Goal: Information Seeking & Learning: Understand process/instructions

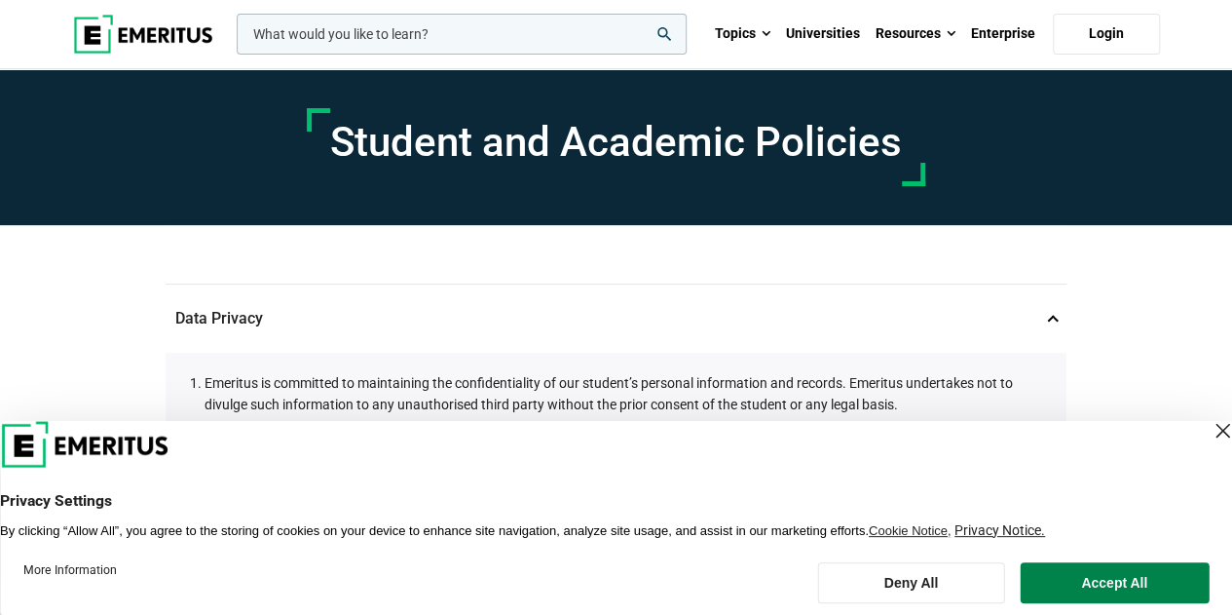
scroll to position [324, 0]
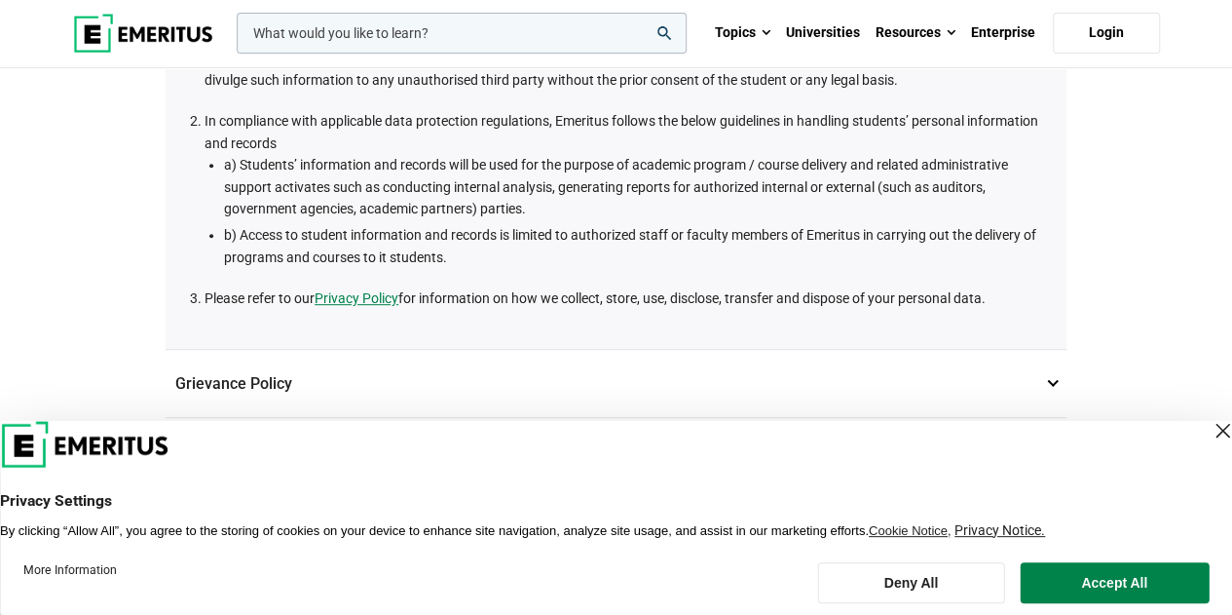
click at [1209, 428] on div "Close Layer" at bounding box center [1222, 430] width 27 height 27
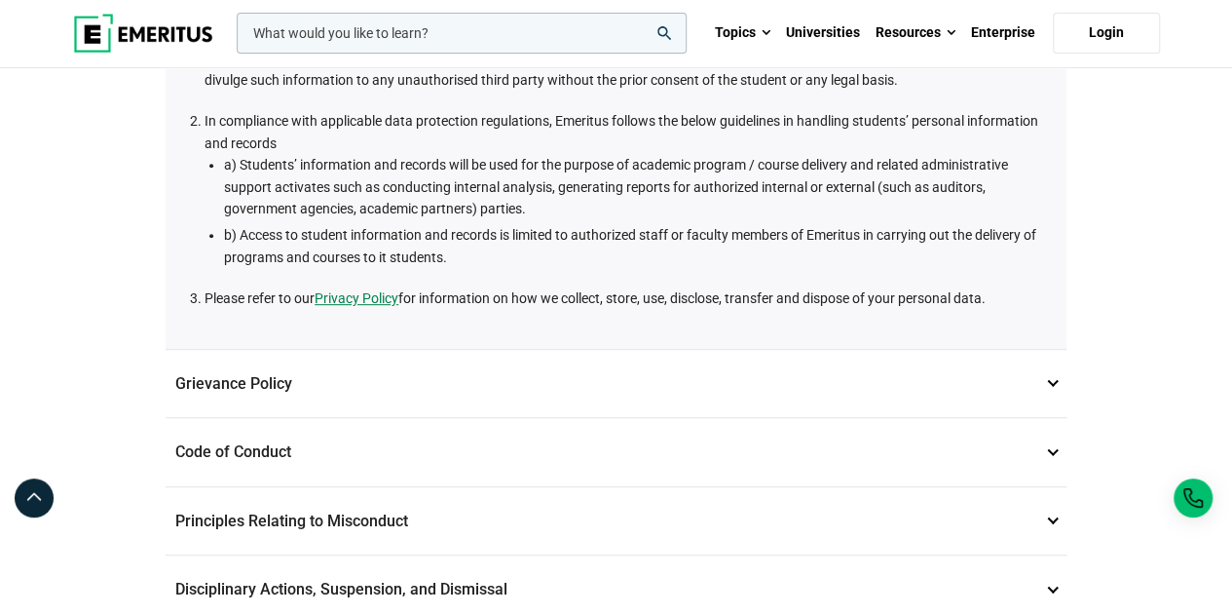
click at [1052, 383] on p "Grievance Policy 2" at bounding box center [616, 384] width 901 height 68
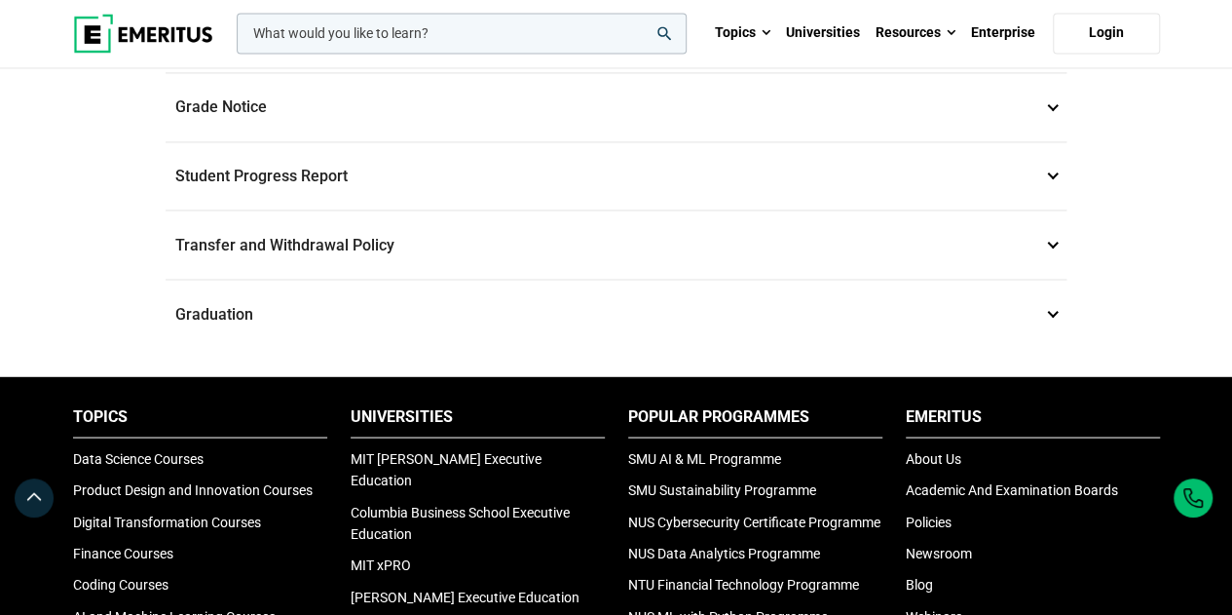
scroll to position [1298, 0]
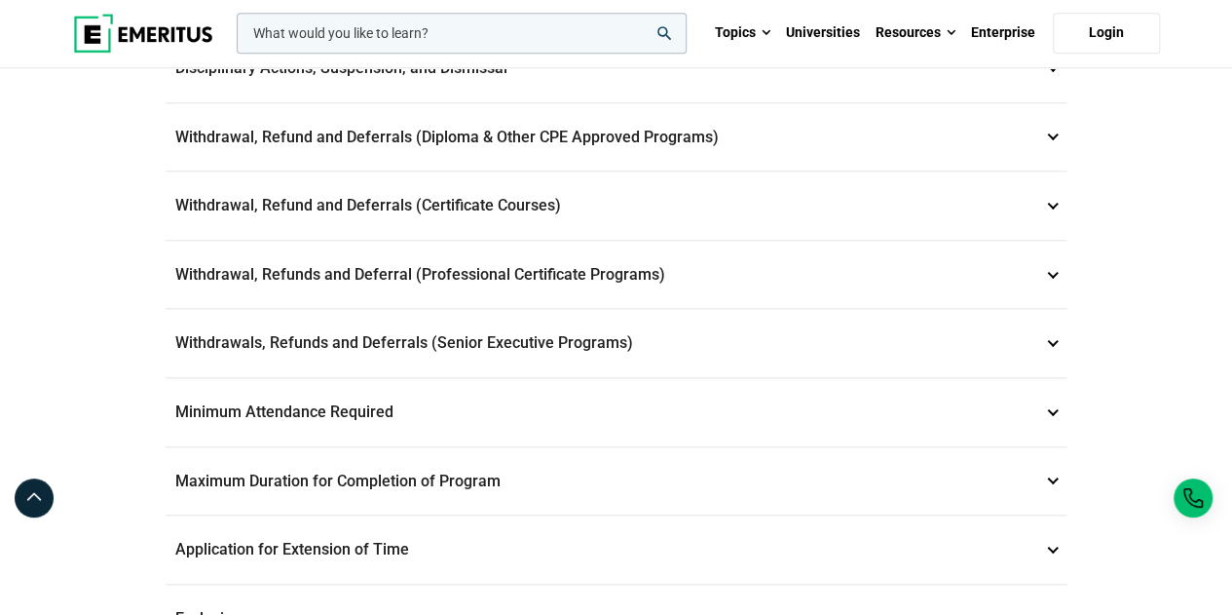
click at [381, 264] on p "Withdrawal, Refunds and Deferral (Professional Certificate Programs) 8" at bounding box center [616, 275] width 901 height 68
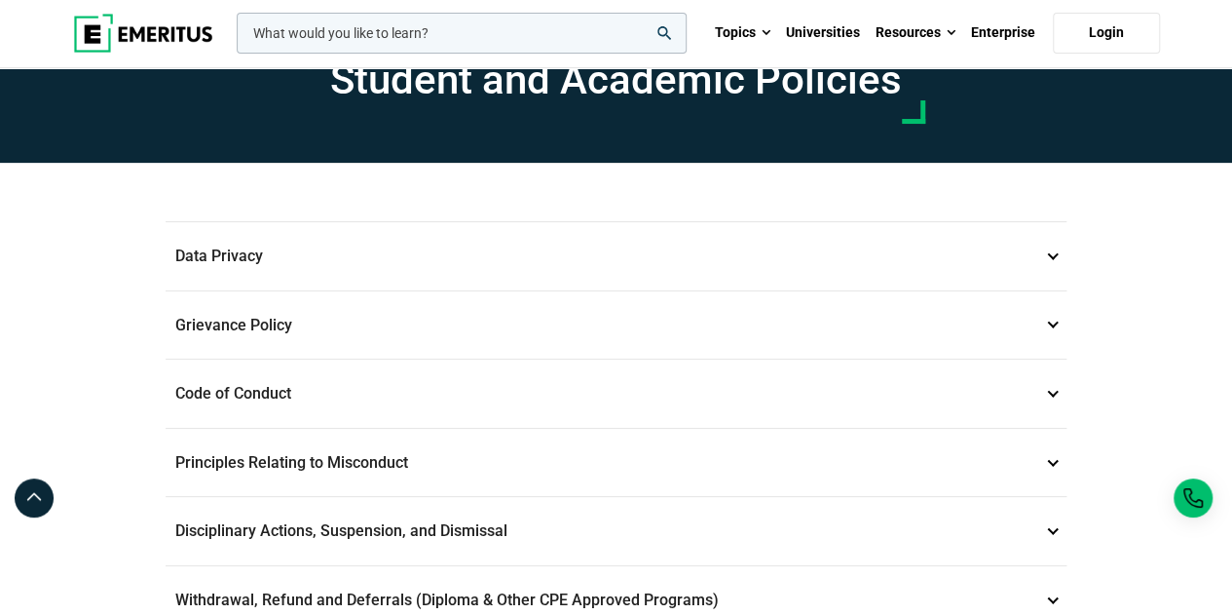
scroll to position [387, 0]
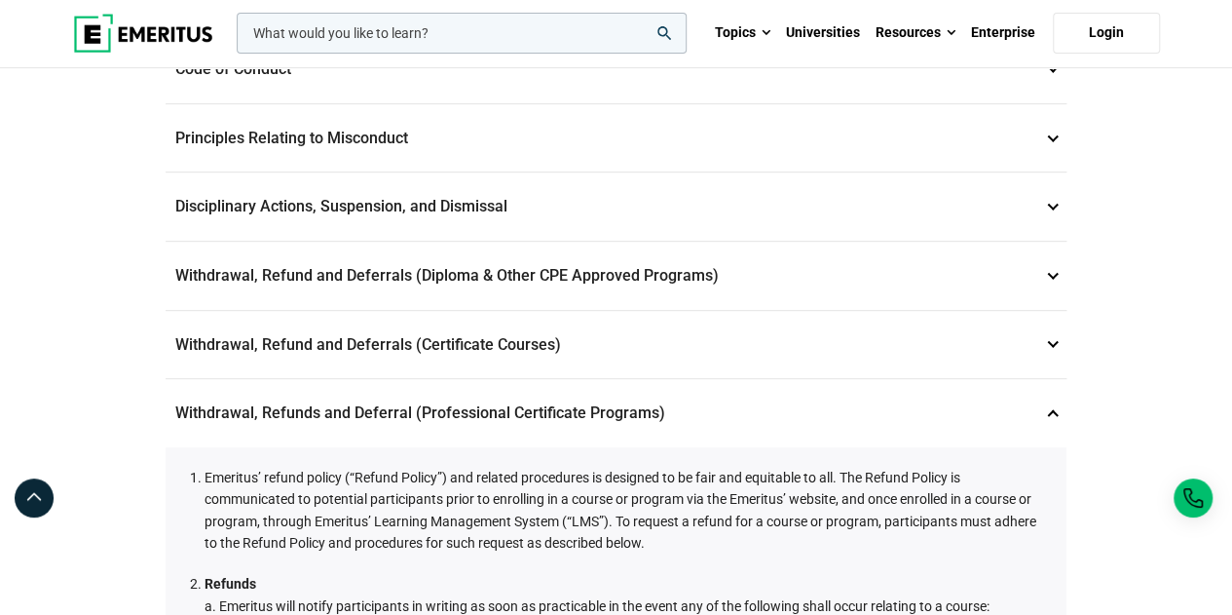
click at [1054, 270] on p "Withdrawal, Refund and Deferrals (Diploma & Other CPE Approved Programs) 6" at bounding box center [616, 276] width 901 height 68
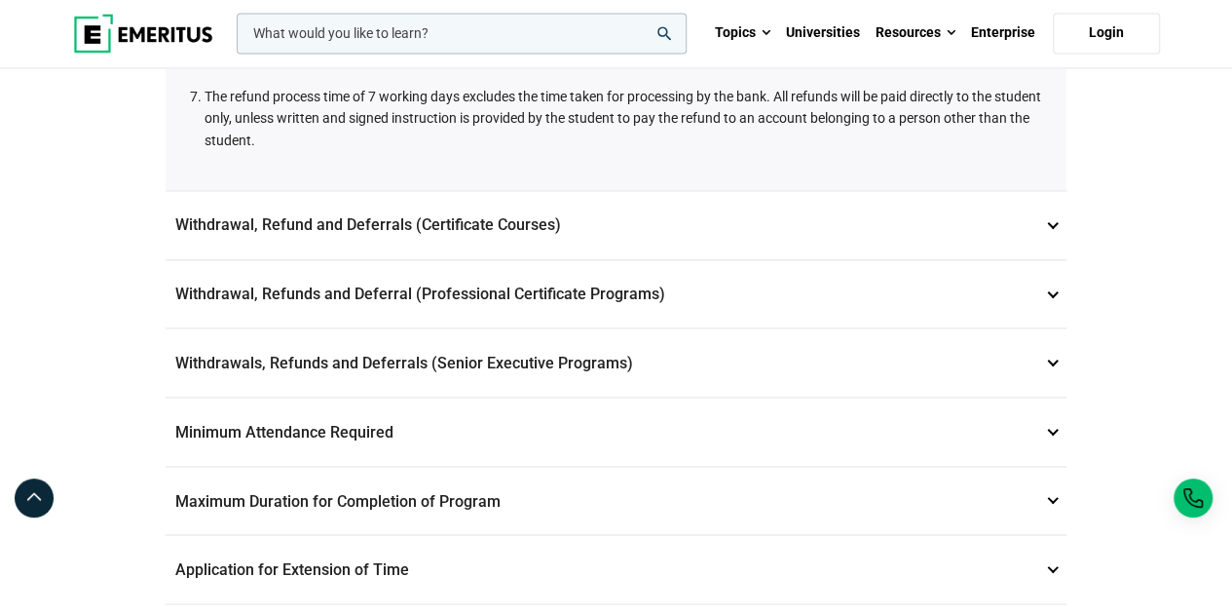
scroll to position [1546, 0]
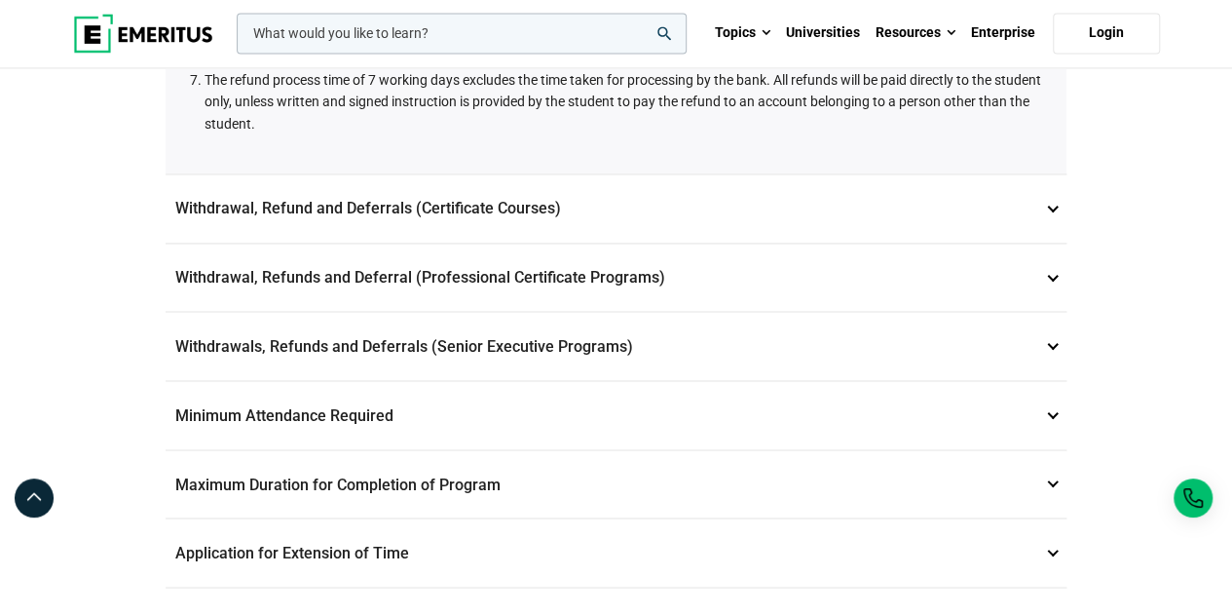
click at [1056, 206] on p "Withdrawal, Refund and Deferrals (Certificate Courses) 7" at bounding box center [616, 208] width 901 height 68
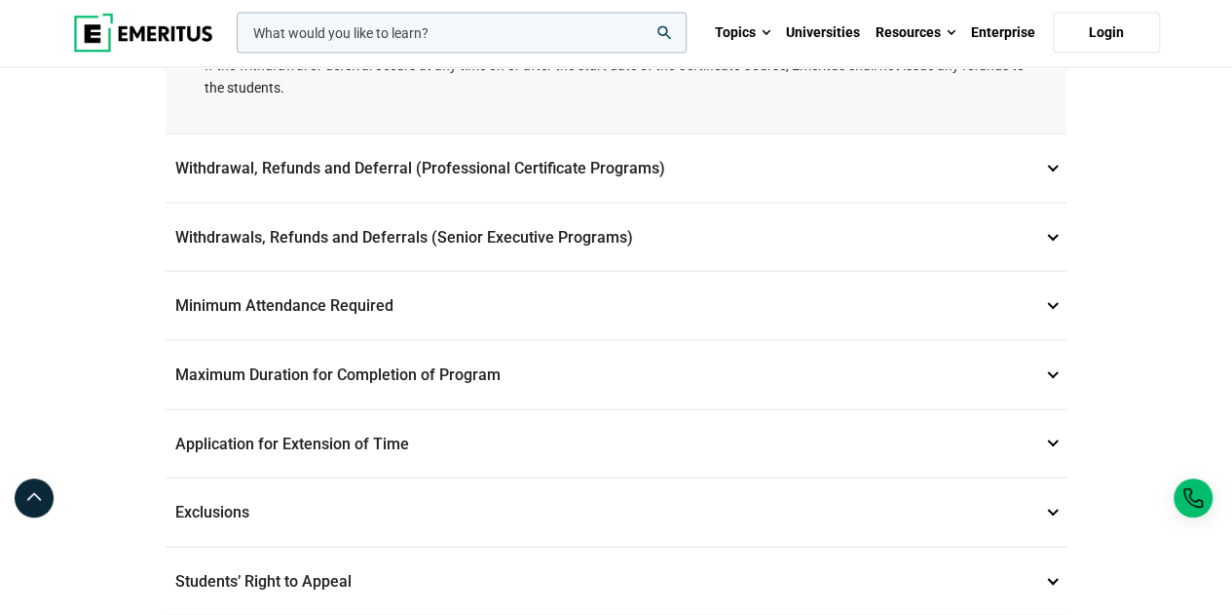
scroll to position [2068, 0]
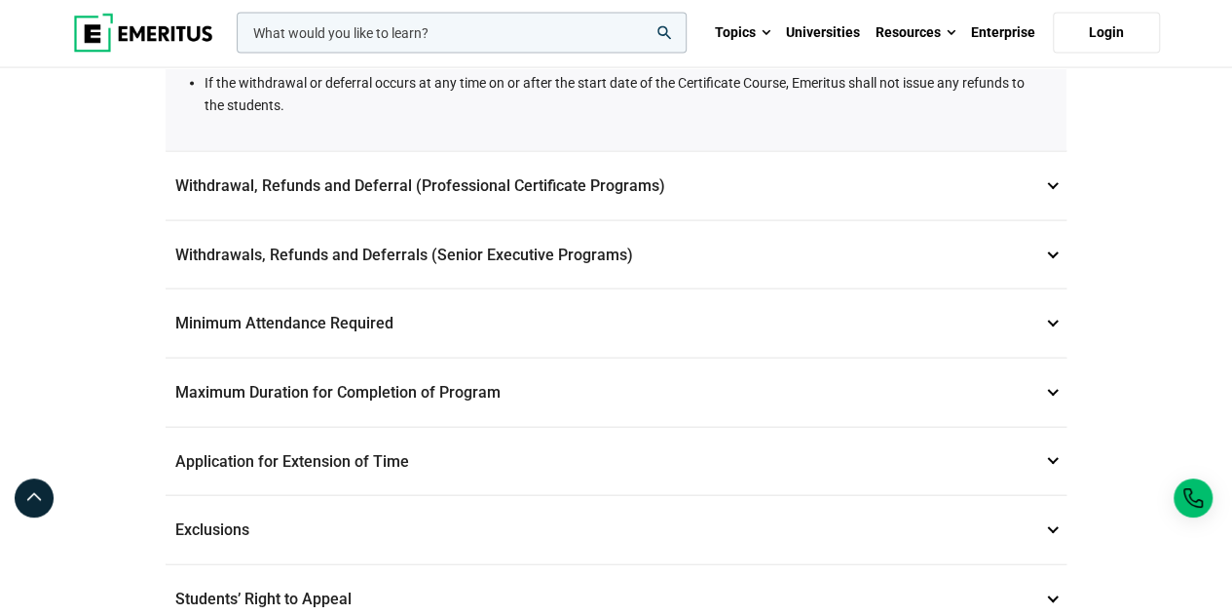
click at [1046, 157] on p "Withdrawal, Refunds and Deferral (Professional Certificate Programs) 8" at bounding box center [616, 186] width 901 height 68
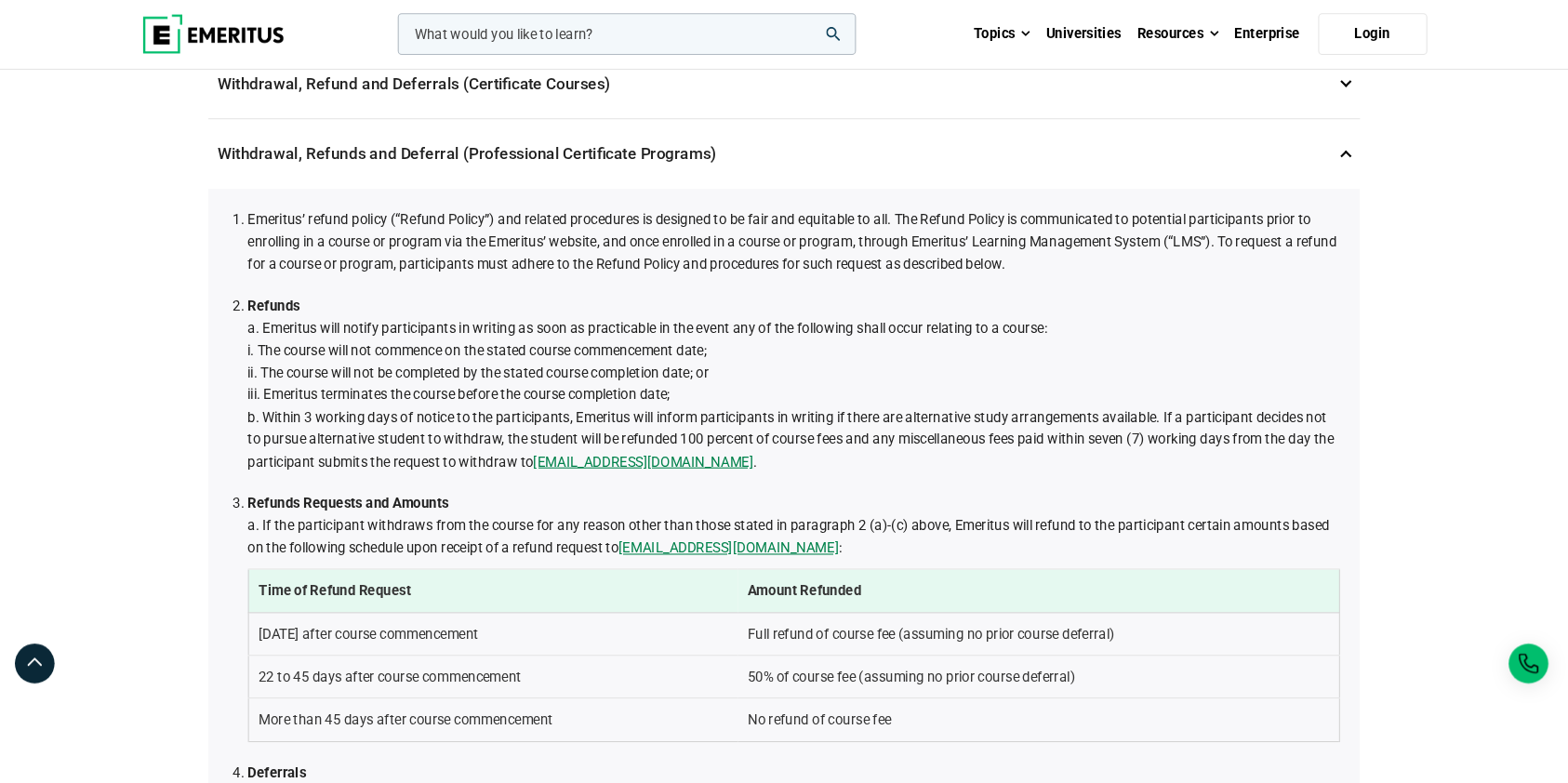
scroll to position [620, 0]
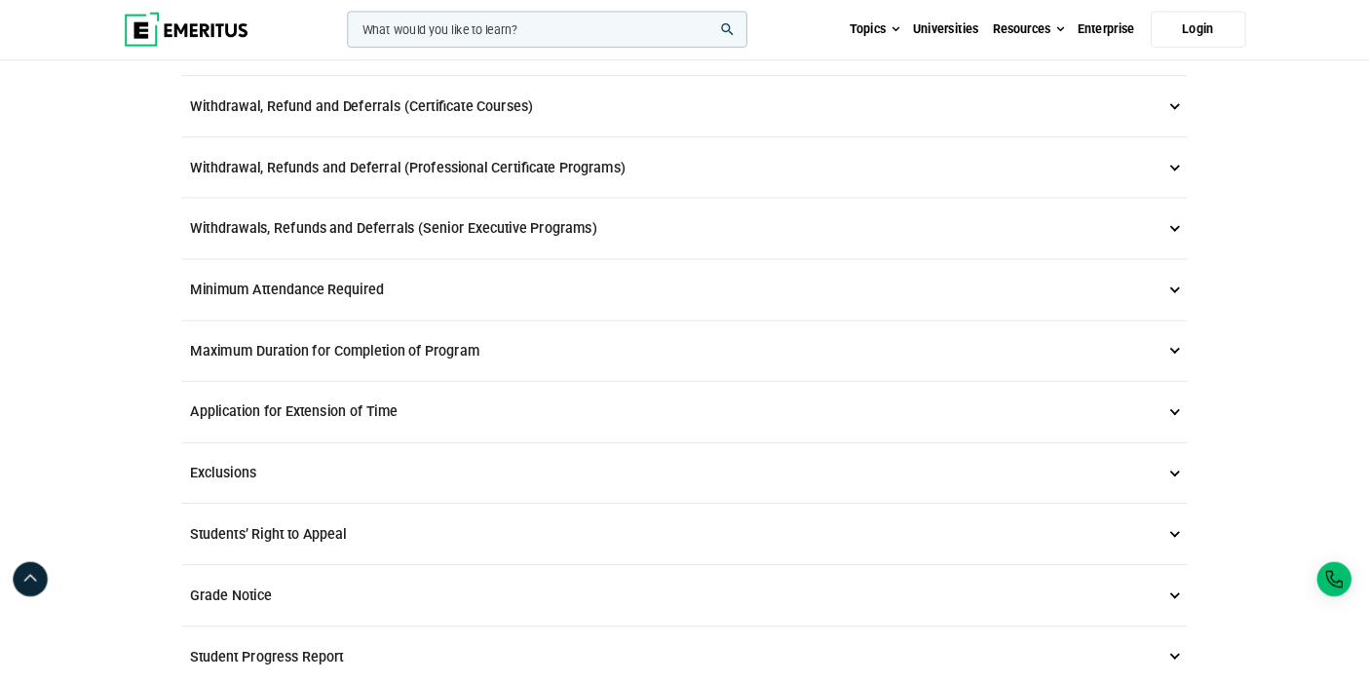
scroll to position [865, 0]
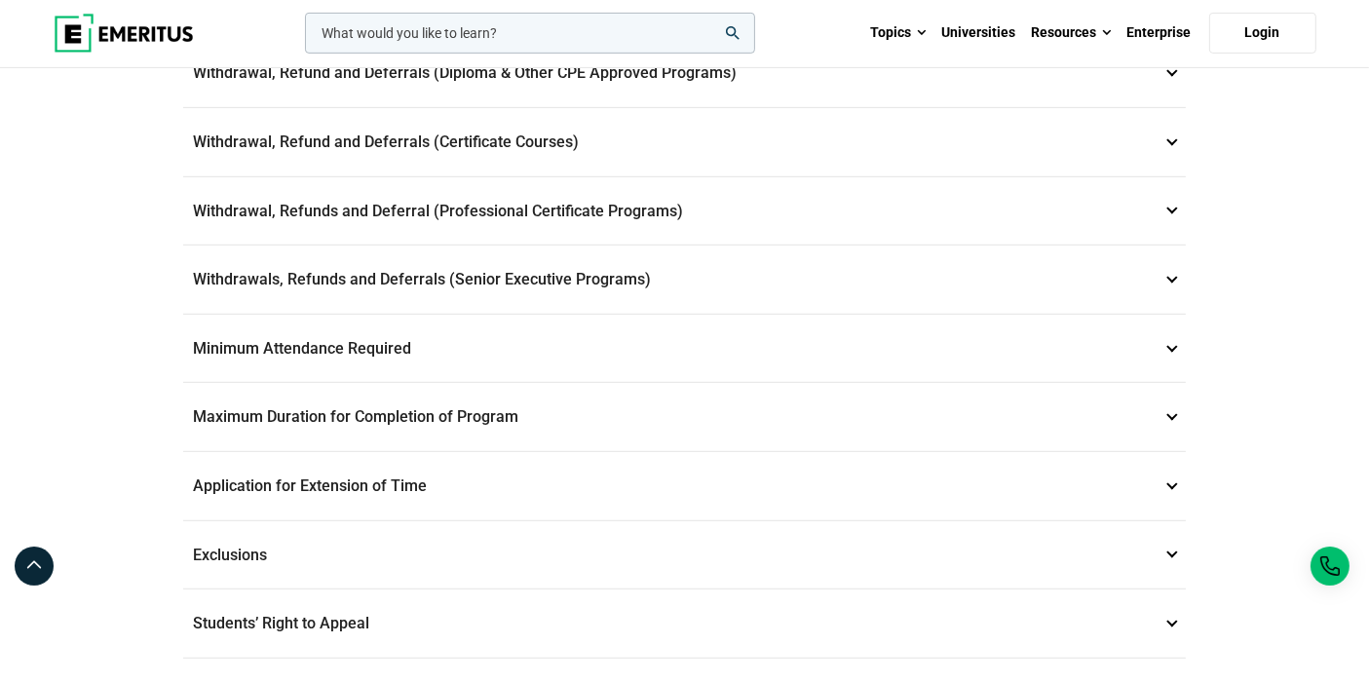
drag, startPoint x: 1174, startPoint y: 203, endPoint x: 1142, endPoint y: 224, distance: 38.6
click at [1173, 202] on p "Withdrawal, Refunds and Deferral (Professional Certificate Programs) 8" at bounding box center [684, 211] width 1003 height 68
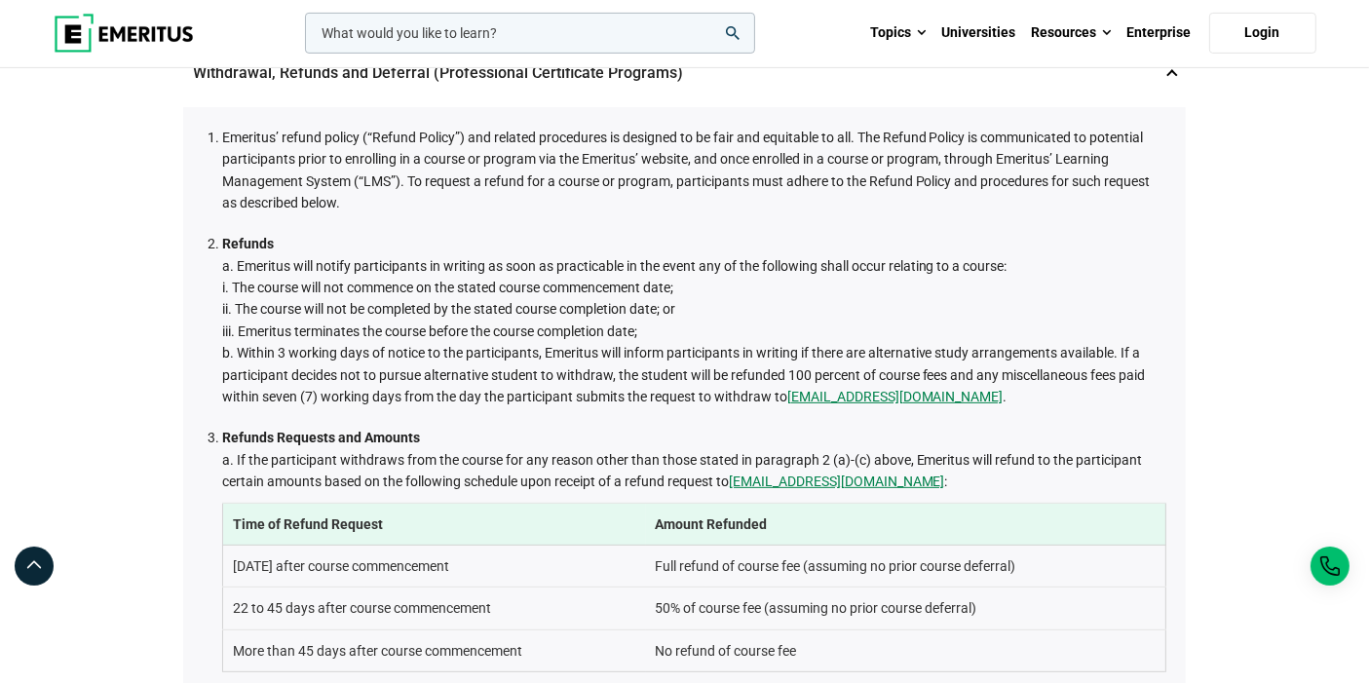
scroll to position [719, 0]
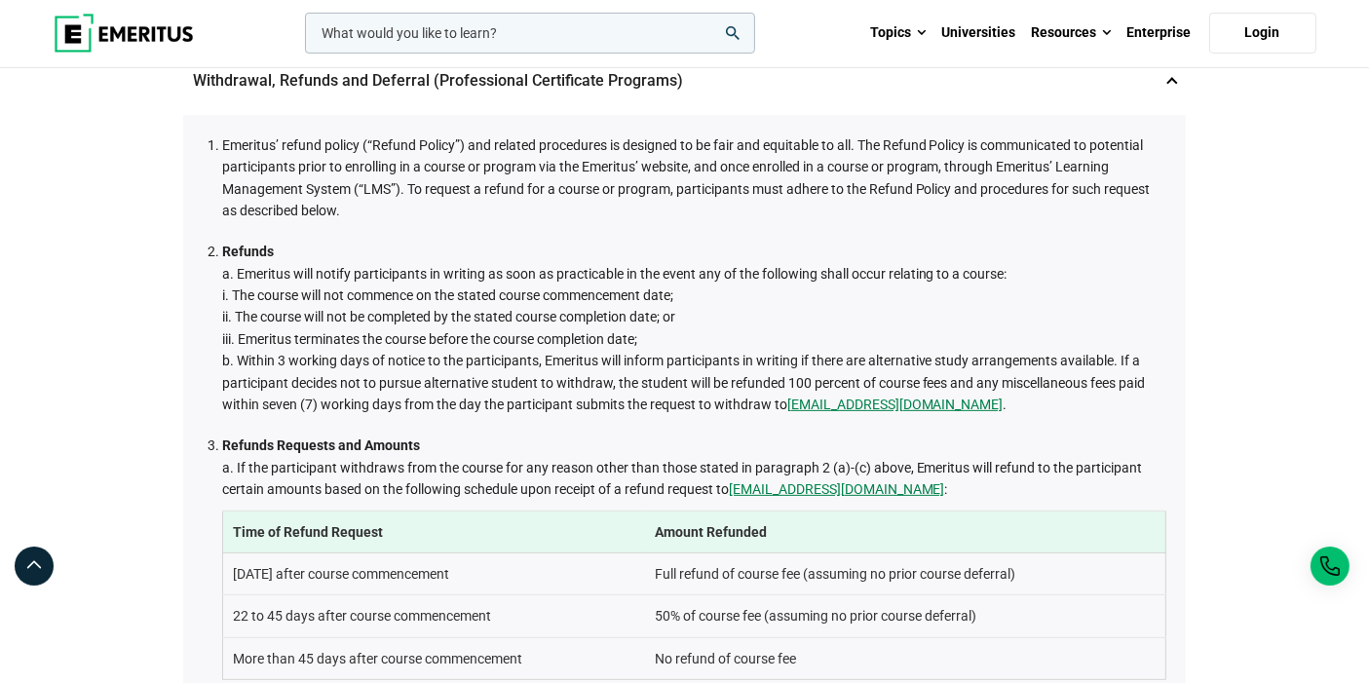
click at [1282, 385] on div "Student and Academic Policies Data Privacy 1 Emeritus is committed to maintaini…" at bounding box center [684, 584] width 1369 height 2469
